Goal: Check status: Check status

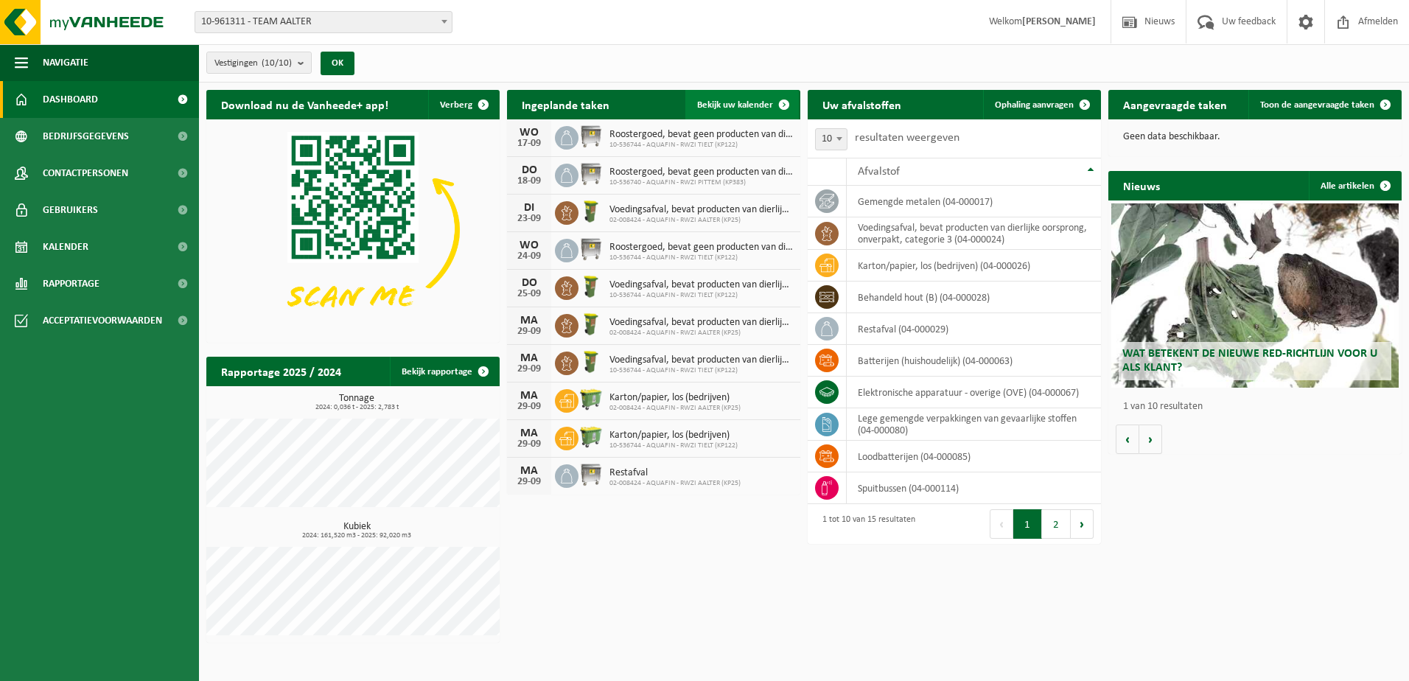
click at [749, 109] on span "Bekijk uw kalender" at bounding box center [735, 105] width 76 height 10
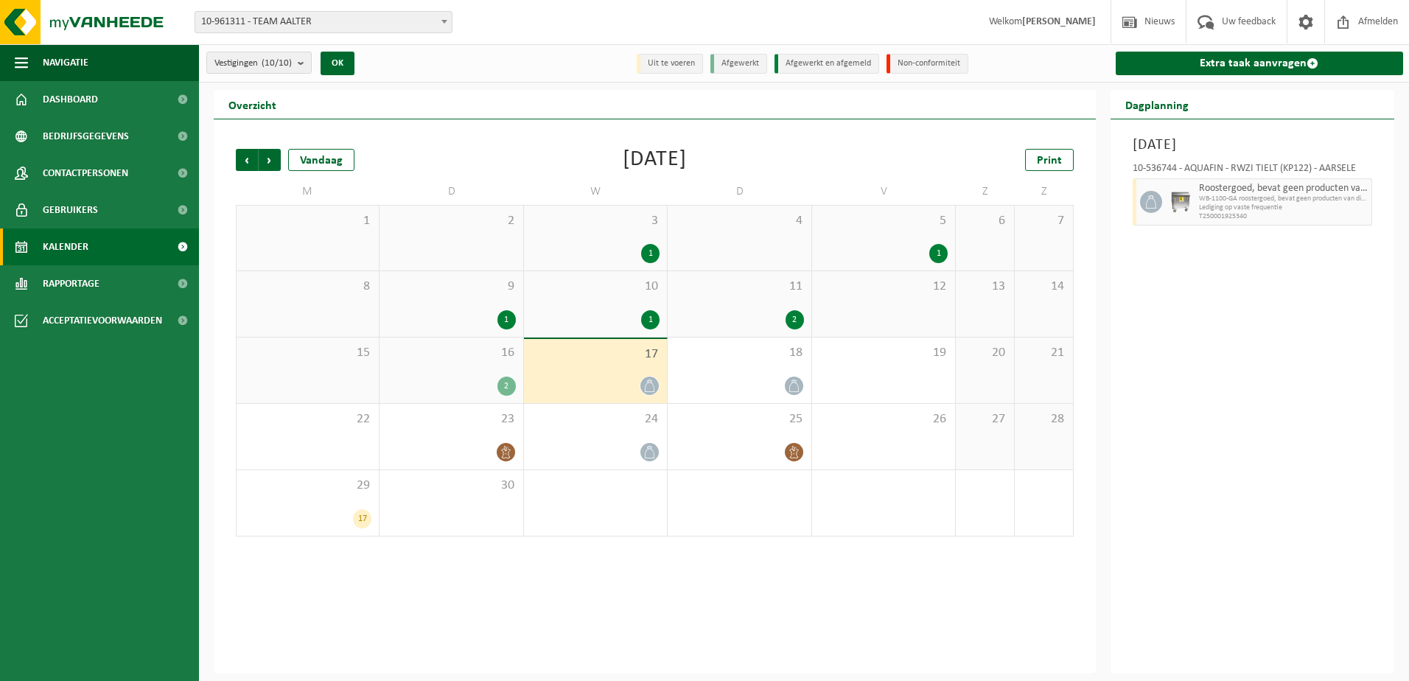
click at [477, 371] on div "16 2" at bounding box center [451, 371] width 143 height 66
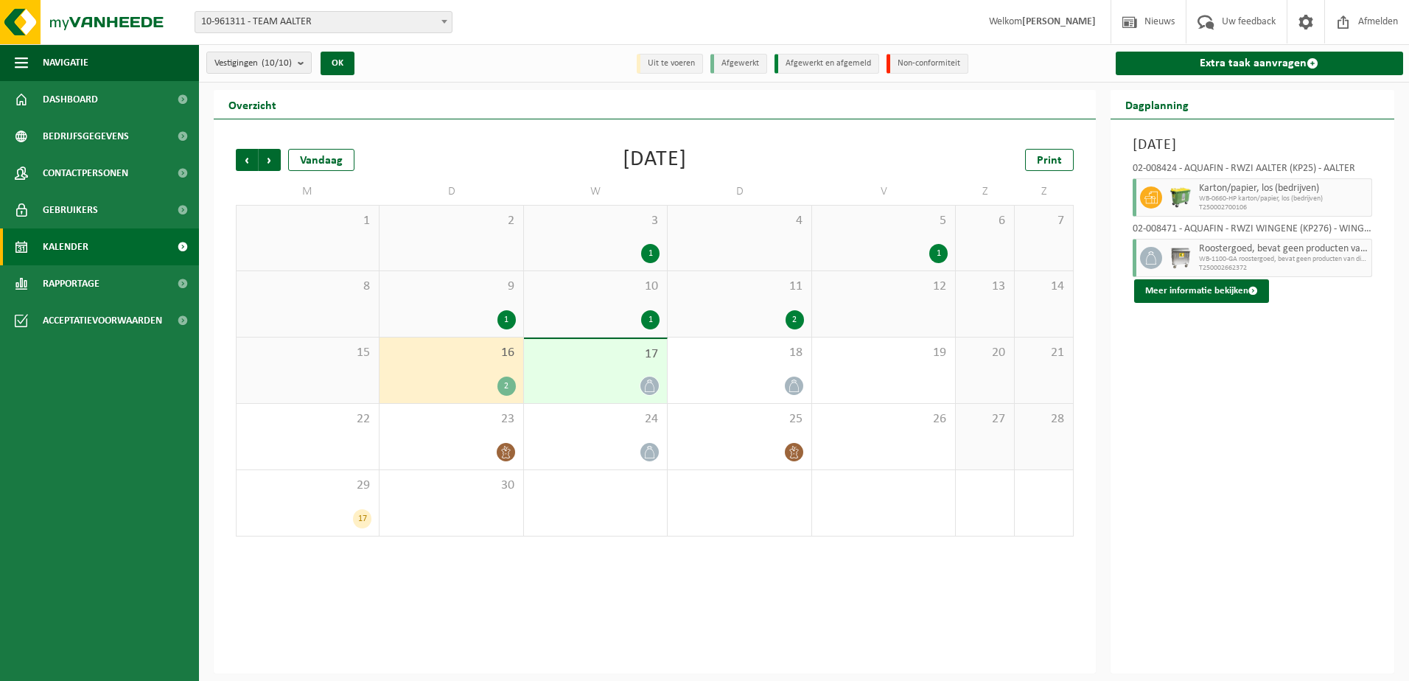
click at [747, 305] on div "11 2" at bounding box center [739, 304] width 143 height 66
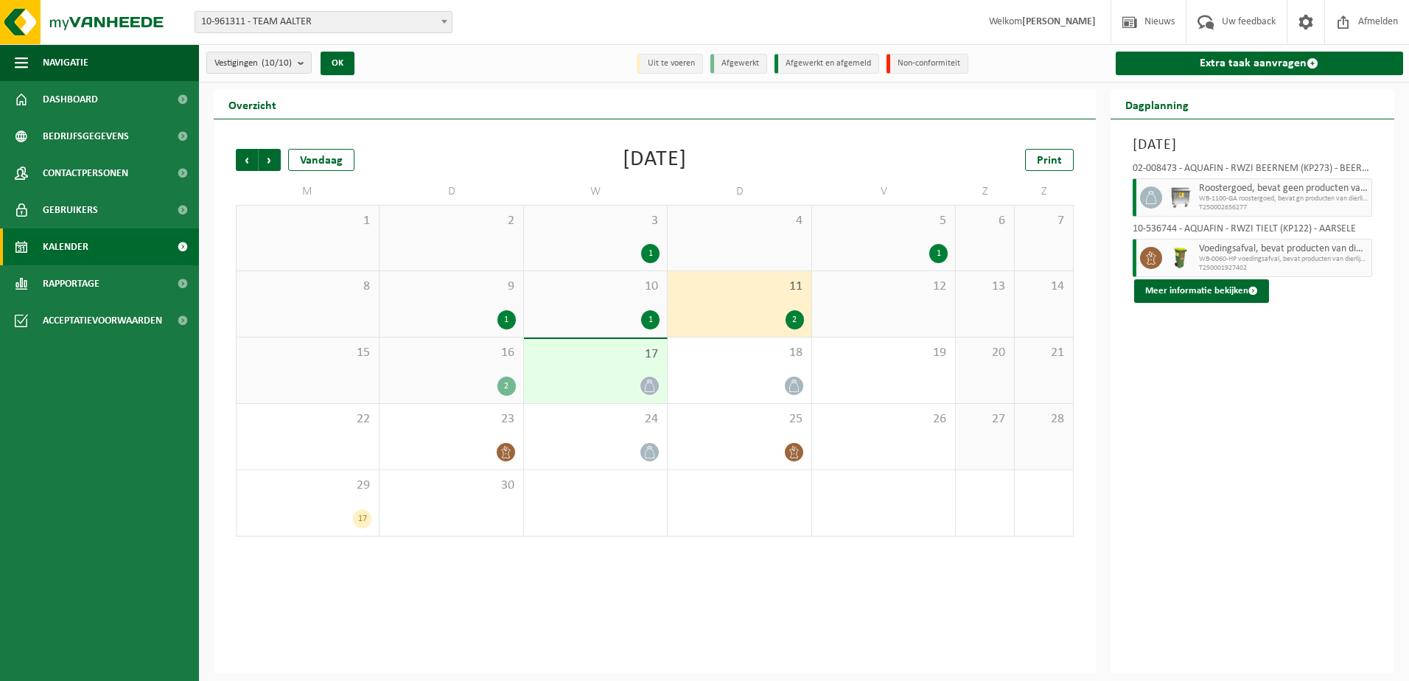
click at [621, 311] on div "1" at bounding box center [595, 319] width 128 height 19
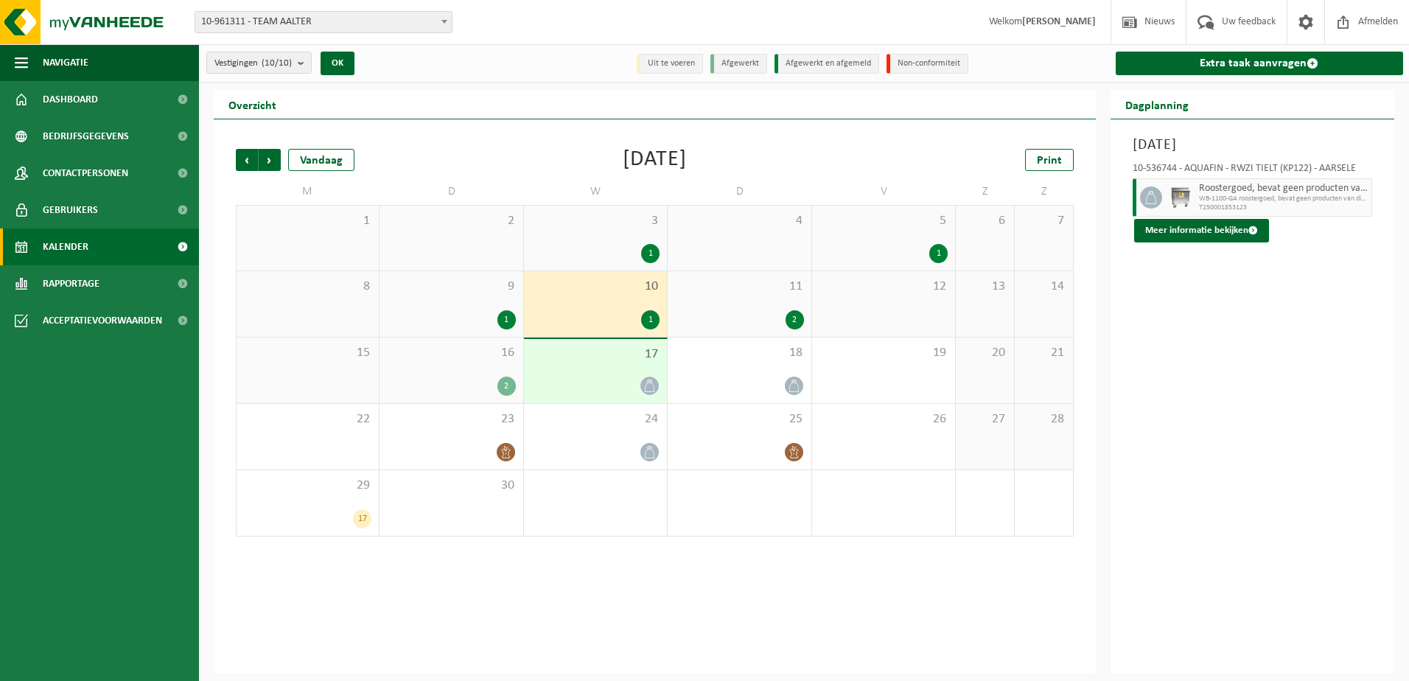
click at [495, 323] on div "1" at bounding box center [451, 319] width 128 height 19
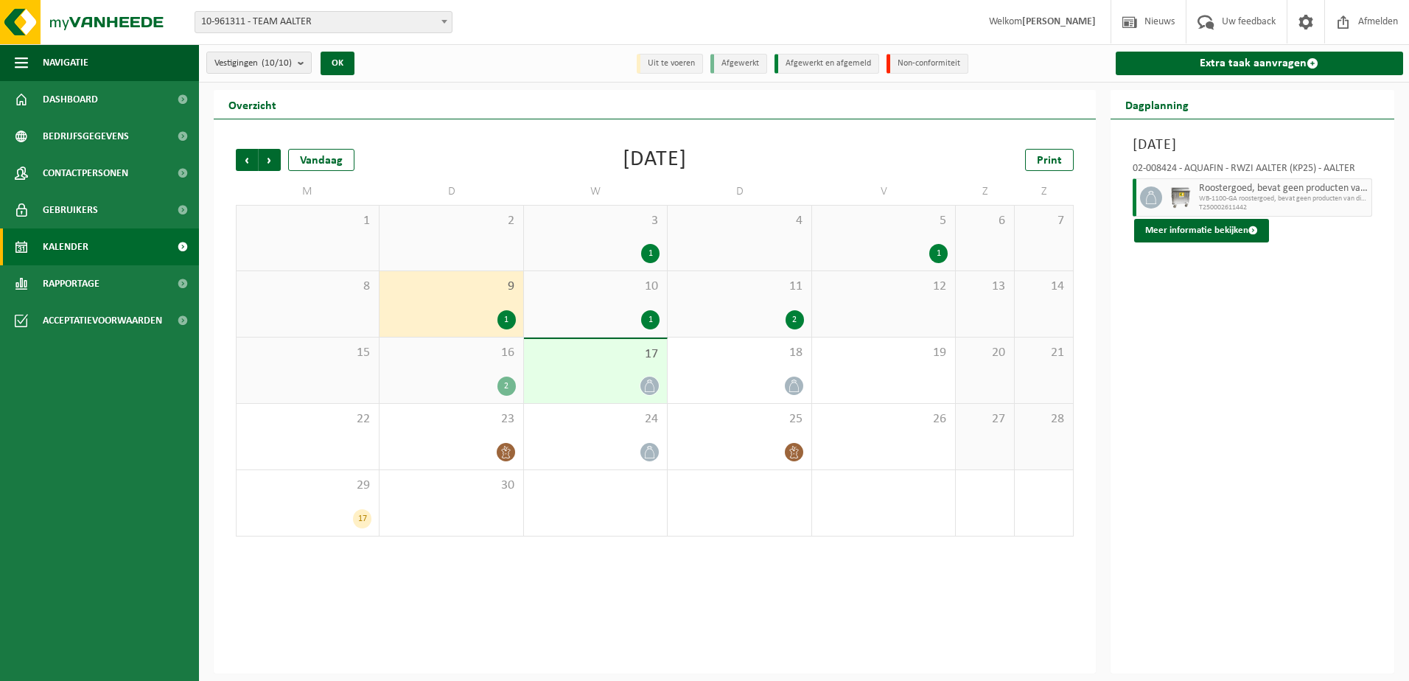
click at [646, 248] on div "1" at bounding box center [650, 253] width 18 height 19
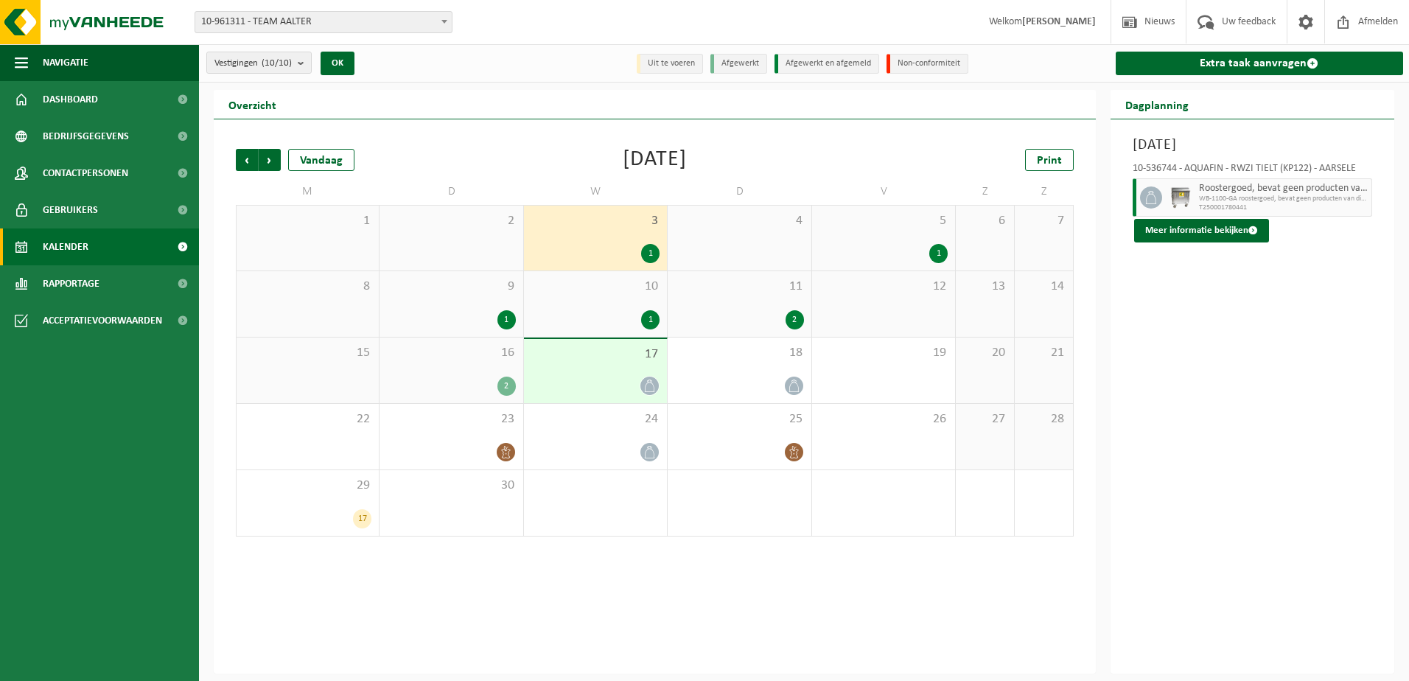
click at [909, 232] on div "5 1" at bounding box center [883, 238] width 143 height 65
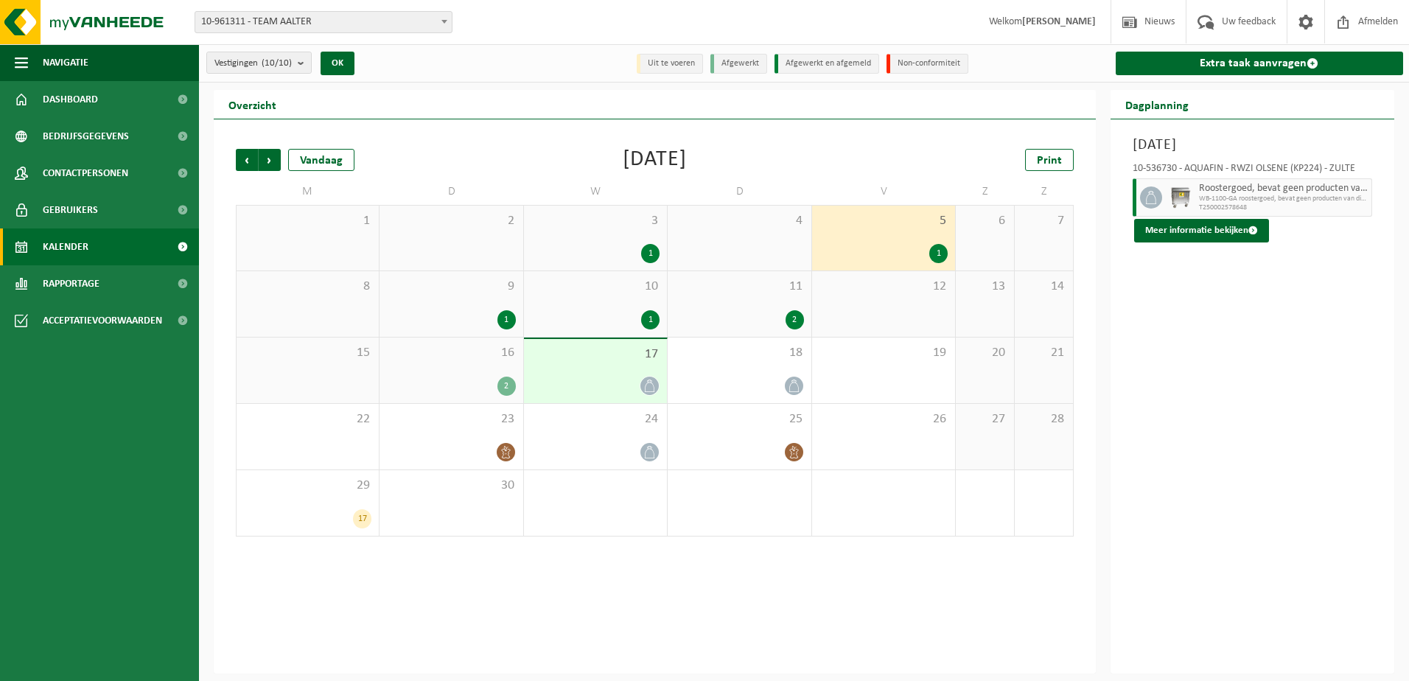
click at [479, 395] on div "16 2" at bounding box center [451, 371] width 143 height 66
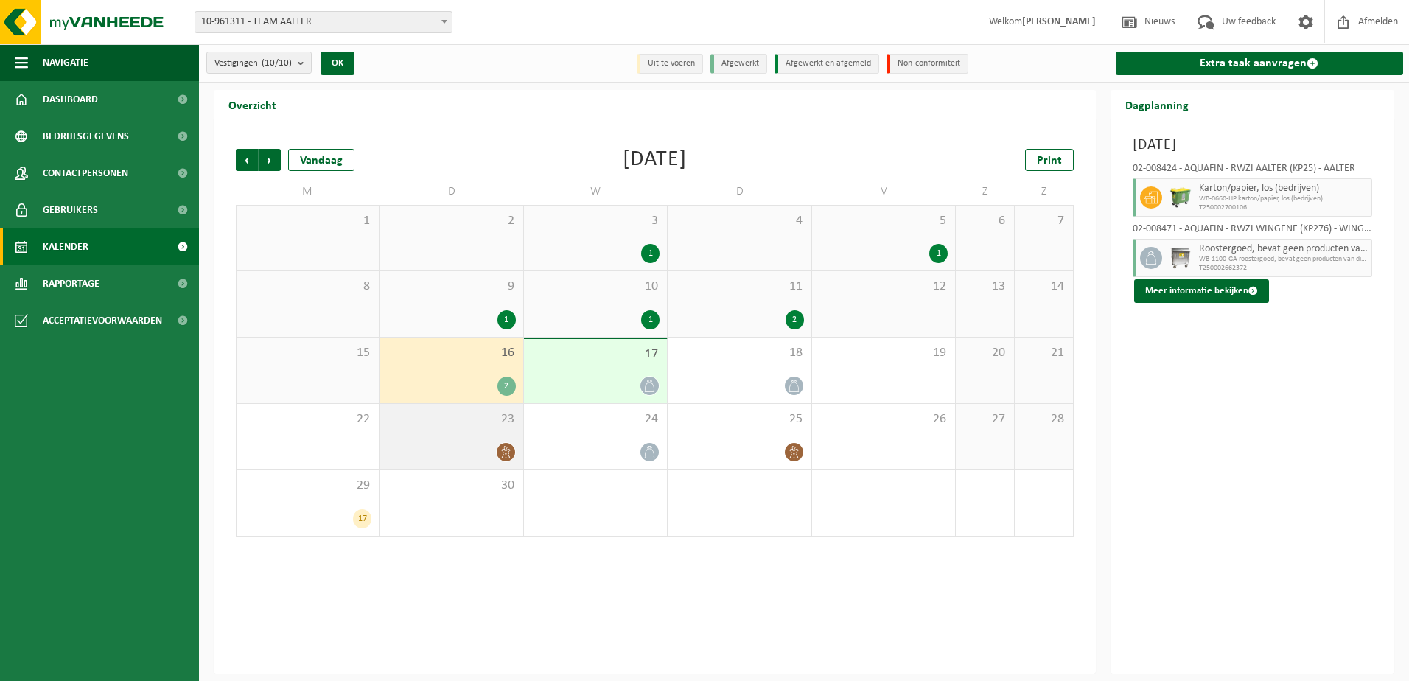
click at [482, 444] on div at bounding box center [451, 452] width 128 height 20
